Goal: Task Accomplishment & Management: Use online tool/utility

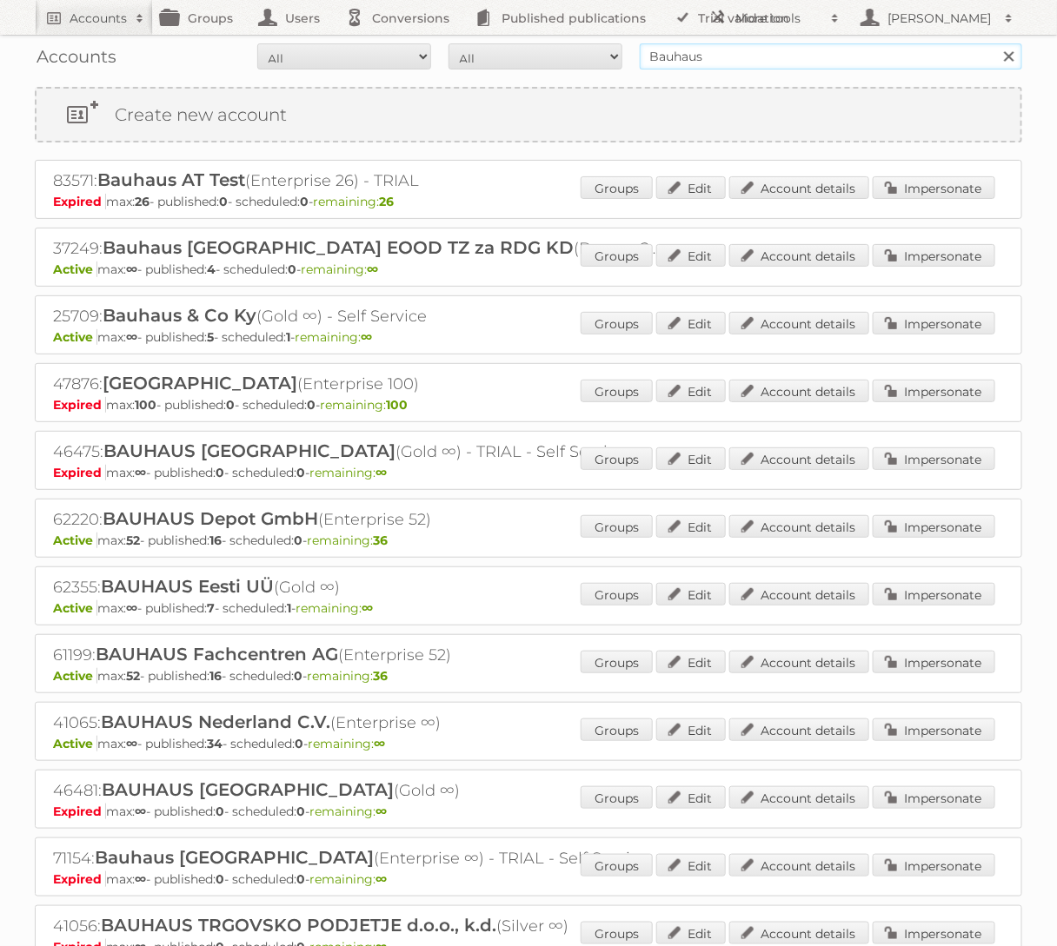
click at [685, 60] on input "Bauhaus" at bounding box center [831, 56] width 382 height 26
type input "GAMMA"
click at [995, 43] on input "Search" at bounding box center [1008, 56] width 26 height 26
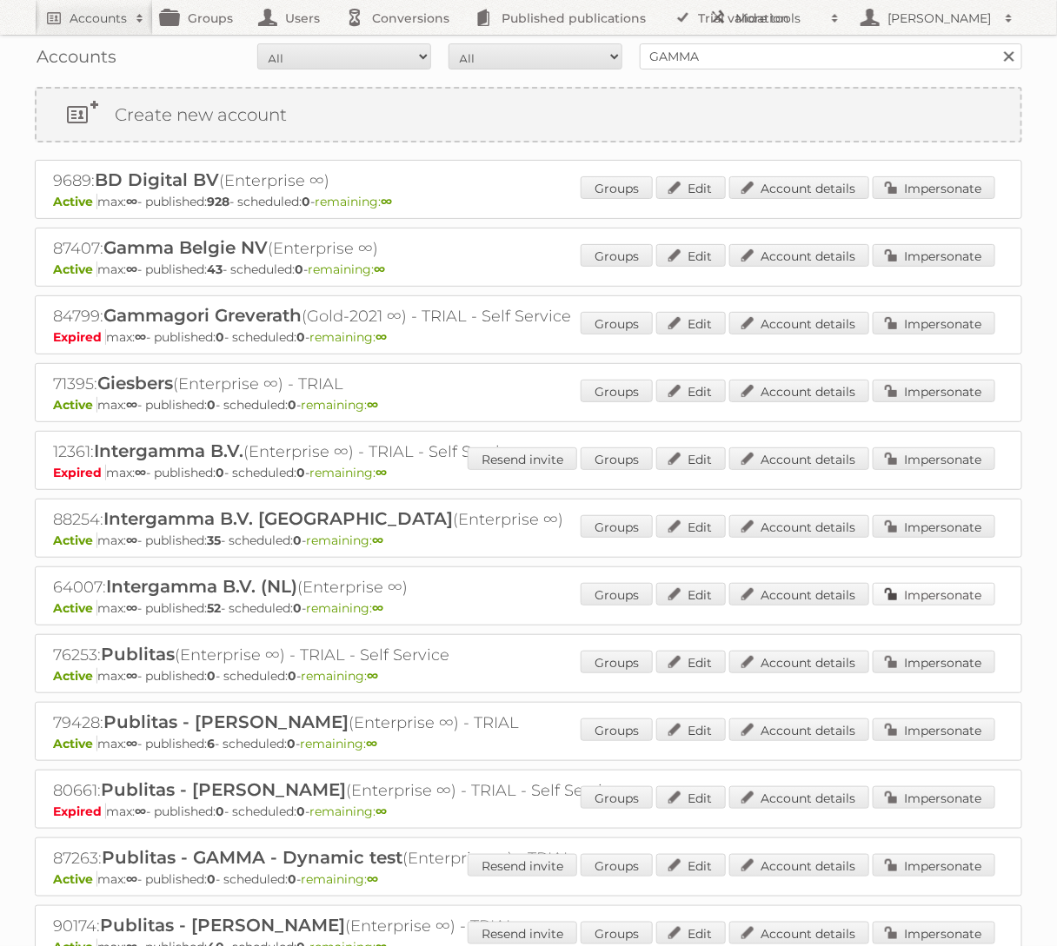
click at [926, 593] on link "Impersonate" at bounding box center [933, 594] width 123 height 23
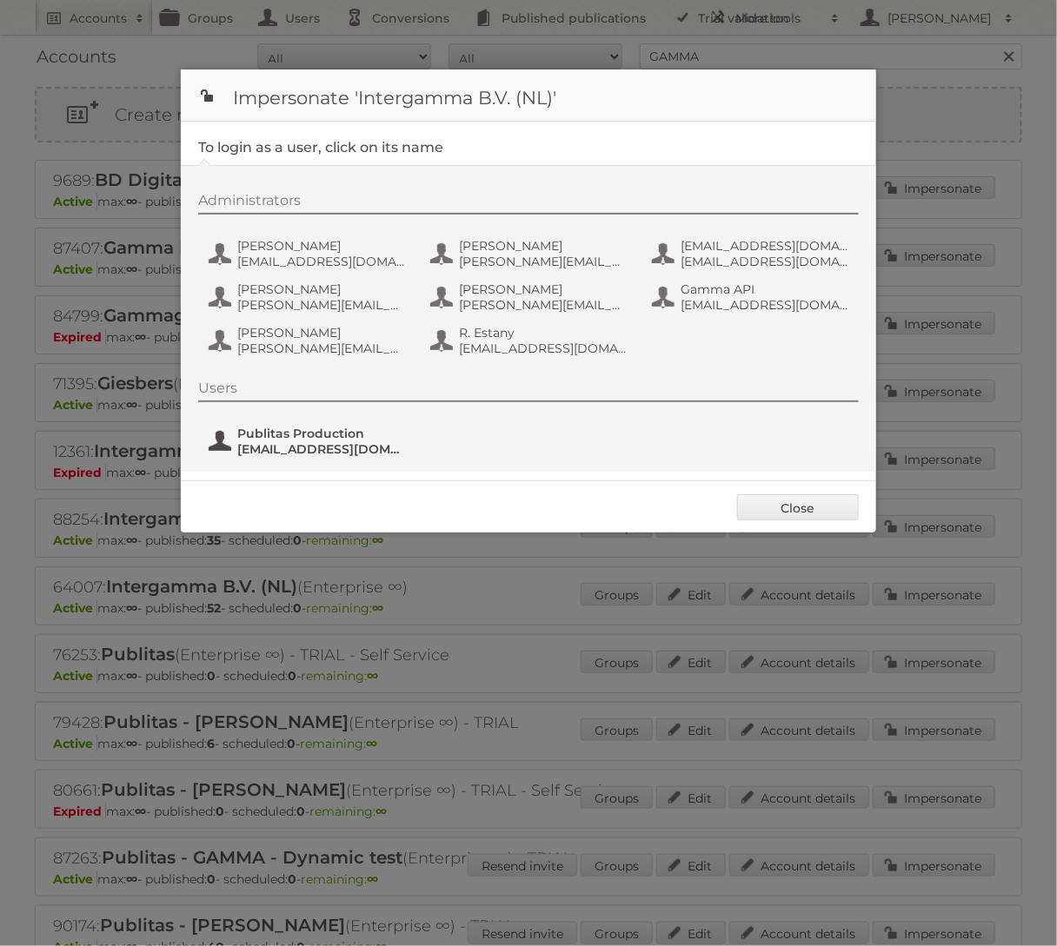
click at [266, 424] on button "Publitas Production [EMAIL_ADDRESS][DOMAIN_NAME]" at bounding box center [309, 441] width 204 height 35
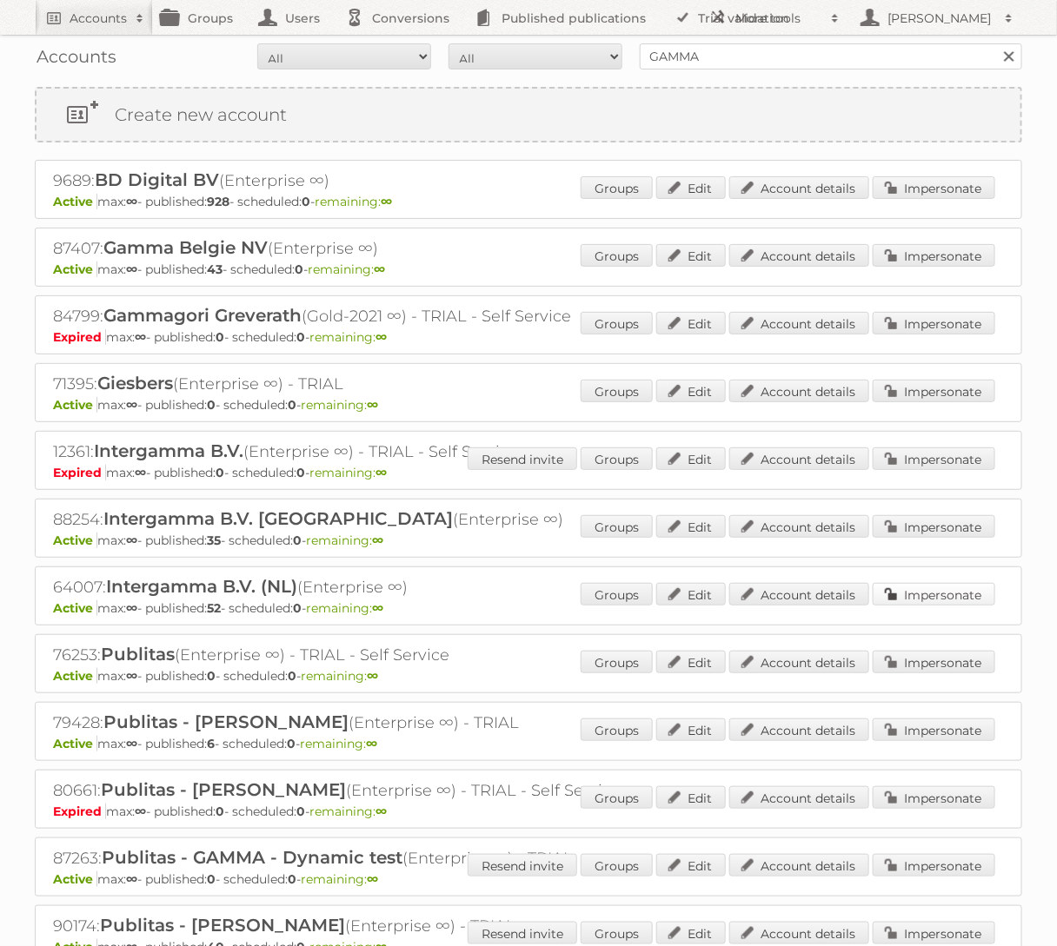
click at [925, 594] on link "Impersonate" at bounding box center [933, 594] width 123 height 23
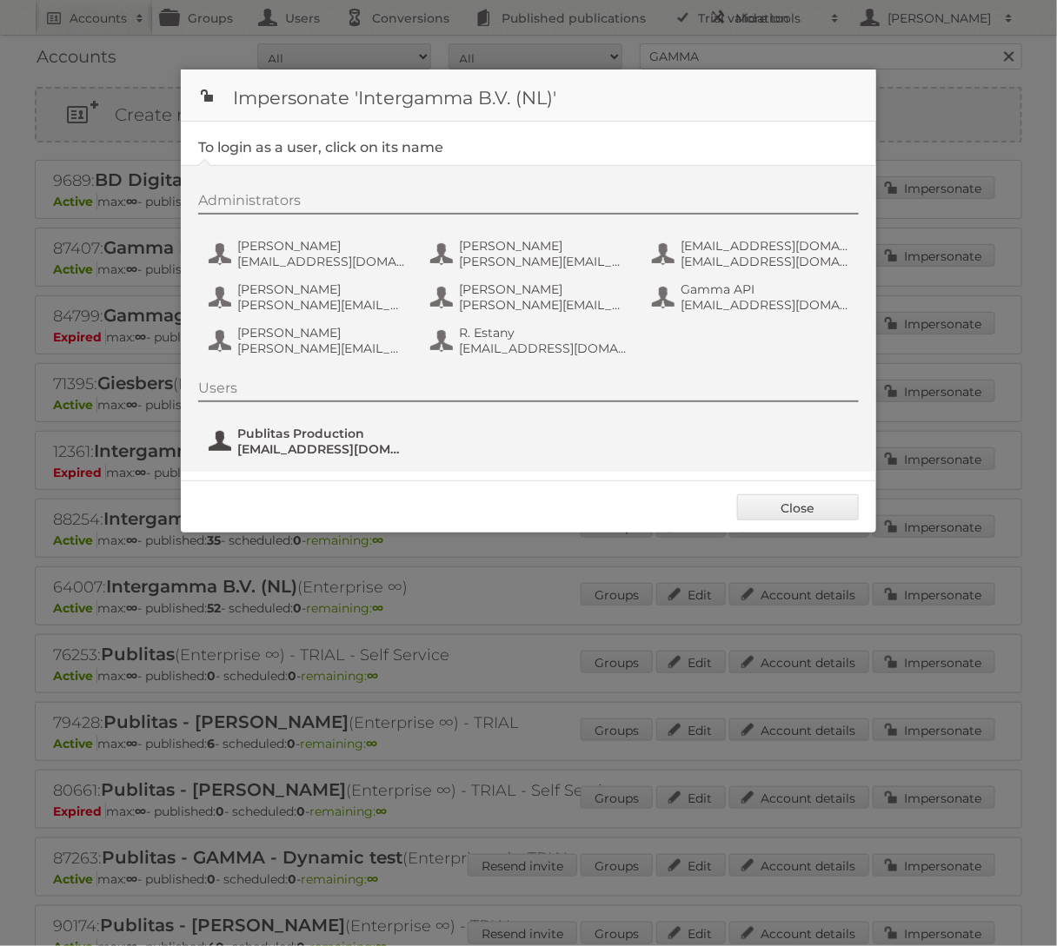
click at [291, 457] on button "Publitas Production [EMAIL_ADDRESS][DOMAIN_NAME]" at bounding box center [309, 441] width 204 height 35
